Goal: Contribute content

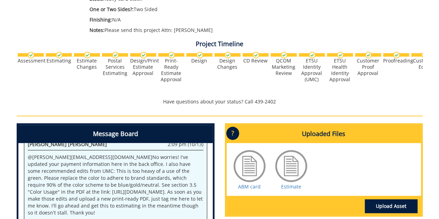
scroll to position [277, 0]
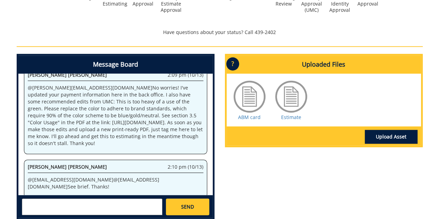
click at [166, 176] on p "@ [EMAIL_ADDRESS][DOMAIN_NAME] @ [EMAIL_ADDRESS][DOMAIN_NAME] See brief. Thanks!" at bounding box center [115, 183] width 175 height 14
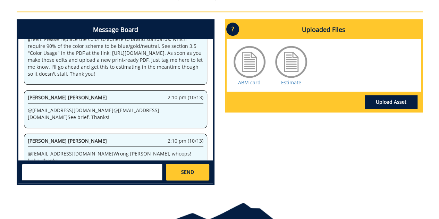
scroll to position [263, 0]
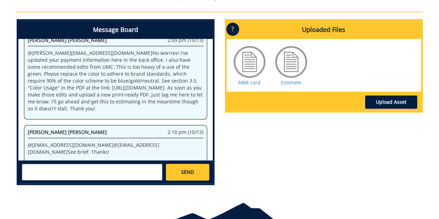
click at [391, 105] on link "Upload Asset" at bounding box center [390, 102] width 53 height 14
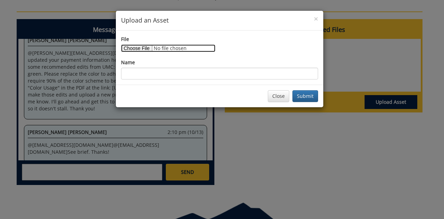
click at [140, 48] on input "File" at bounding box center [168, 48] width 94 height 8
type input "C:\fakepath\ABM print.pdf"
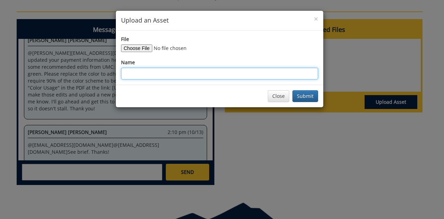
click at [167, 73] on input "Name" at bounding box center [219, 74] width 197 height 12
type input "ABM card with edits"
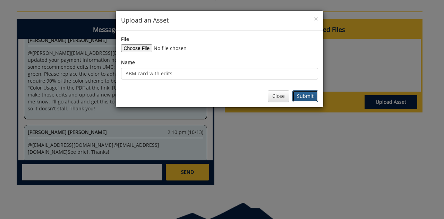
click at [309, 92] on button "Submit" at bounding box center [305, 96] width 26 height 12
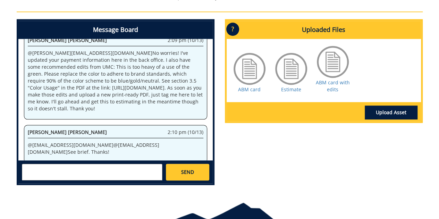
click at [144, 172] on textarea at bounding box center [92, 172] width 140 height 17
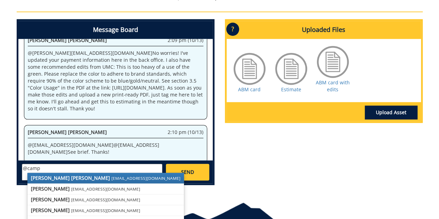
click at [111, 179] on small "[EMAIL_ADDRESS][DOMAIN_NAME]" at bounding box center [145, 178] width 69 height 6
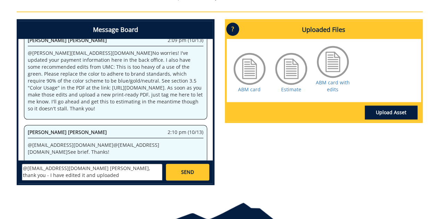
type textarea "@[EMAIL_ADDRESS][DOMAIN_NAME] [PERSON_NAME], thank you - I have edited it and u…"
click at [184, 174] on span "SEND" at bounding box center [187, 171] width 13 height 7
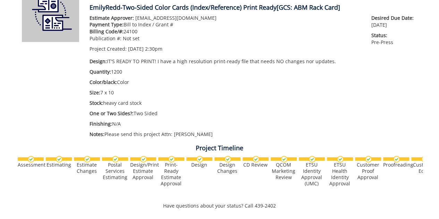
scroll to position [139, 0]
